Goal: Task Accomplishment & Management: Complete application form

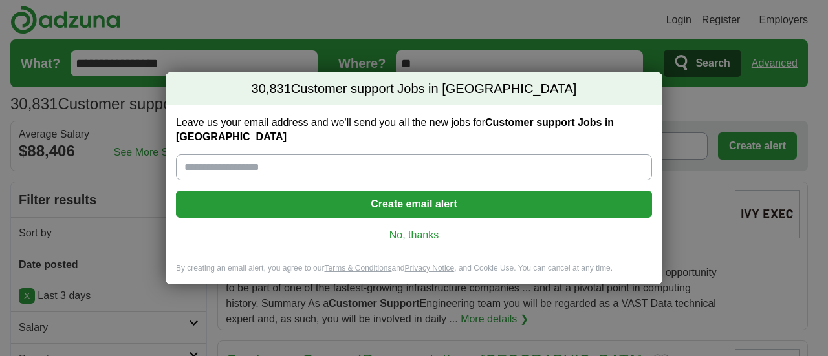
click at [290, 167] on input "Leave us your email address and we'll send you all the new jobs for Customer su…" at bounding box center [414, 168] width 476 height 26
type input "**********"
click at [421, 197] on button "Create email alert" at bounding box center [414, 204] width 476 height 27
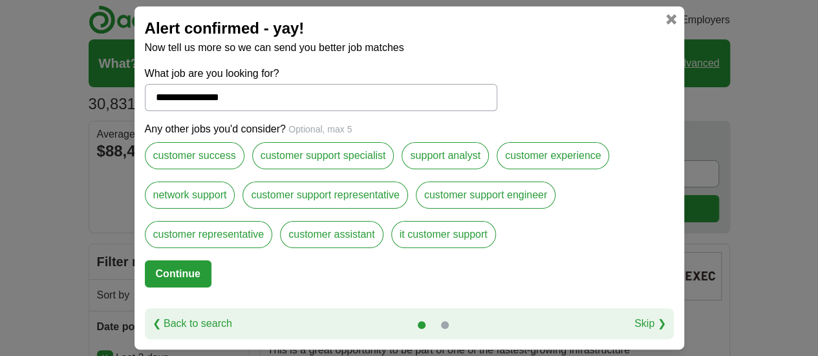
click at [420, 233] on label "it customer support" at bounding box center [443, 234] width 105 height 27
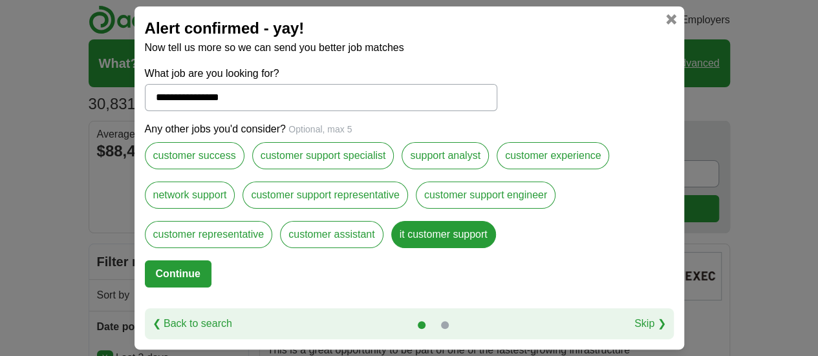
click at [524, 159] on label "customer experience" at bounding box center [553, 155] width 113 height 27
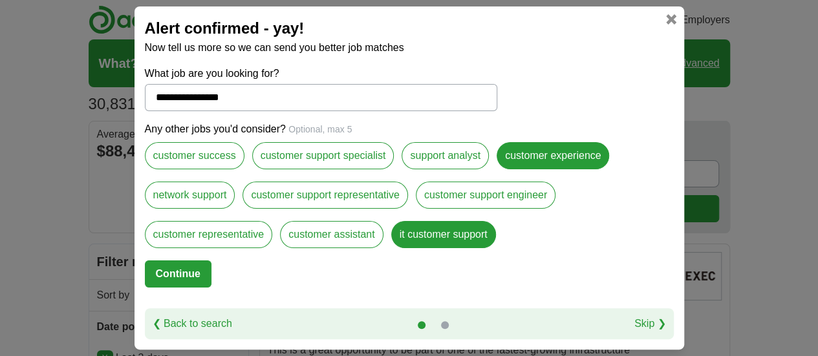
click at [199, 199] on label "network support" at bounding box center [190, 195] width 91 height 27
click at [314, 191] on label "customer support representative" at bounding box center [325, 195] width 165 height 27
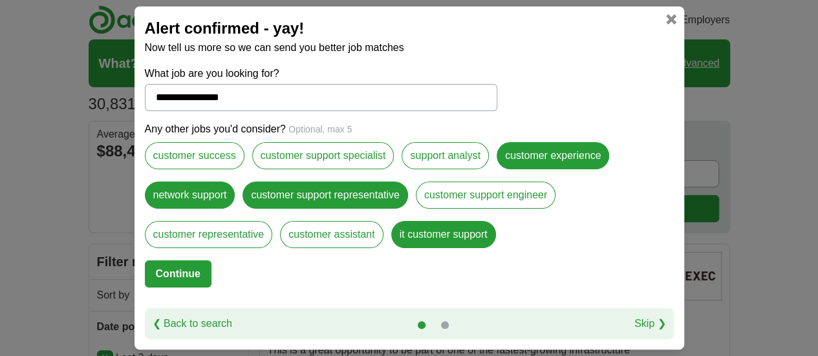
click at [182, 268] on button "Continue" at bounding box center [178, 274] width 67 height 27
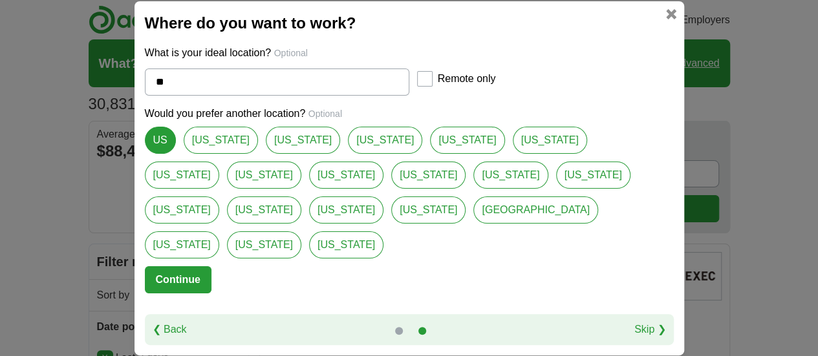
click at [210, 154] on link "[US_STATE]" at bounding box center [221, 140] width 74 height 27
type input "**********"
select select "*"
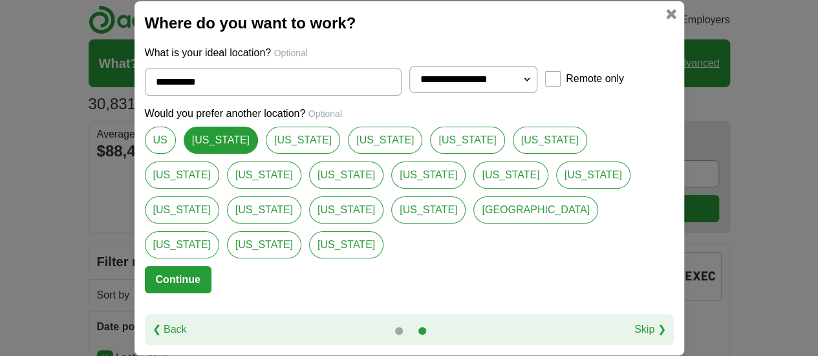
click at [527, 93] on select "**********" at bounding box center [474, 79] width 129 height 27
select select
click at [410, 84] on select "**********" at bounding box center [474, 79] width 129 height 27
click at [171, 267] on button "Continue" at bounding box center [178, 280] width 67 height 27
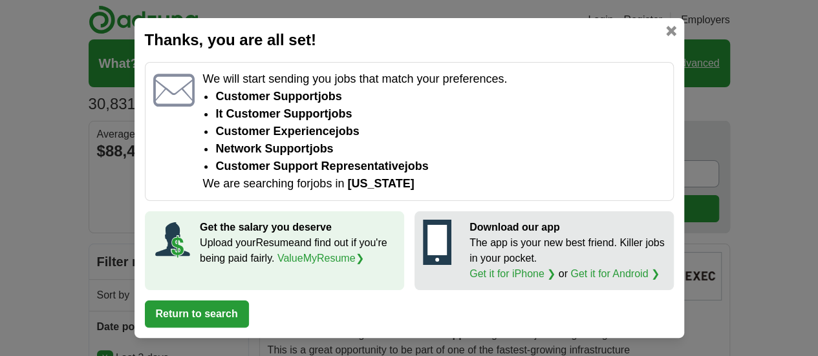
click at [669, 28] on link at bounding box center [671, 31] width 10 height 10
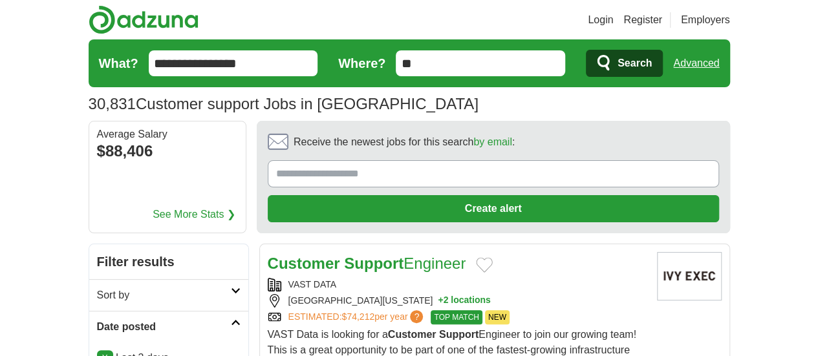
click at [344, 255] on strong "Support" at bounding box center [374, 263] width 60 height 17
click at [719, 61] on link "Advanced" at bounding box center [696, 63] width 46 height 26
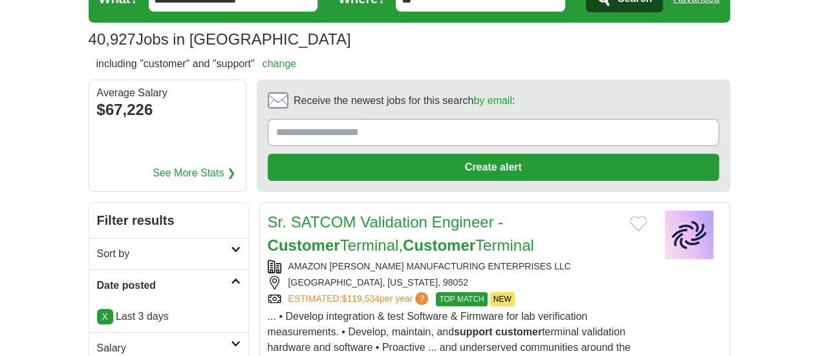
click at [362, 213] on link "Sr. SATCOM Validation Engineer - Customer Terminal, Customer Terminal" at bounding box center [401, 233] width 267 height 41
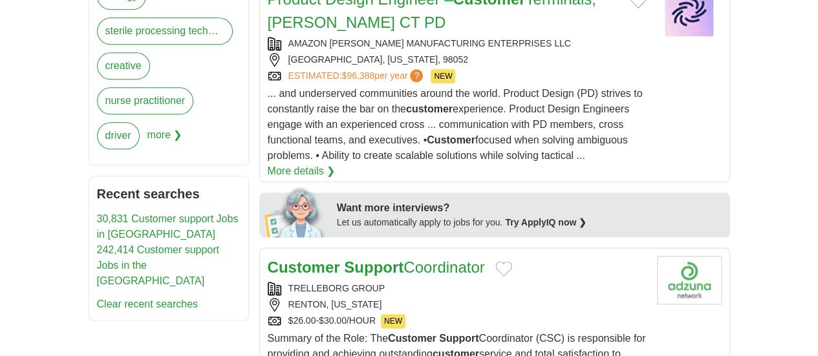
scroll to position [841, 0]
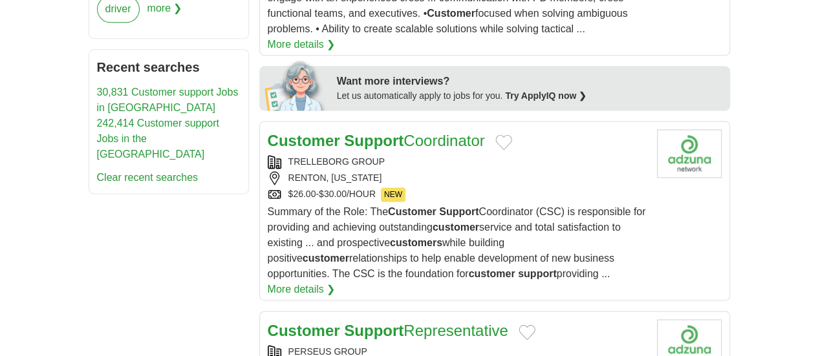
click at [360, 322] on strong "Support" at bounding box center [374, 330] width 60 height 17
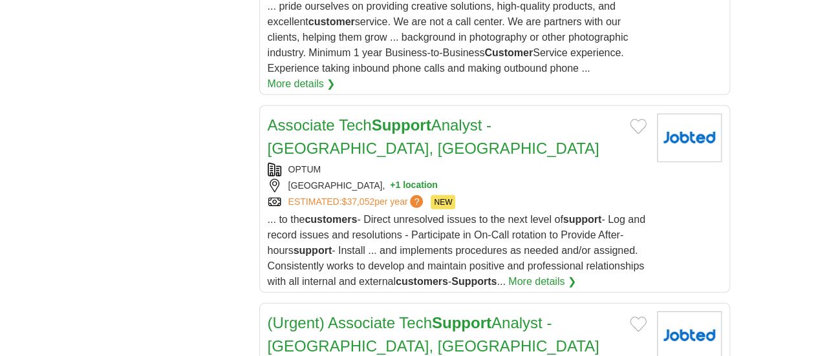
scroll to position [1811, 0]
